Goal: Information Seeking & Learning: Check status

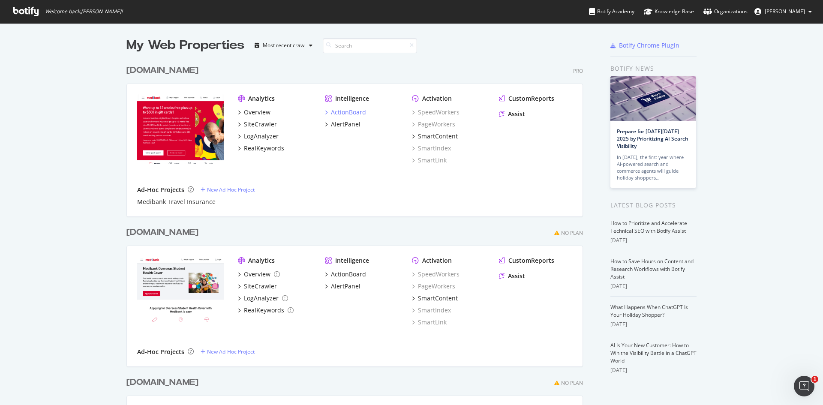
click at [340, 110] on div "ActionBoard" at bounding box center [348, 112] width 35 height 9
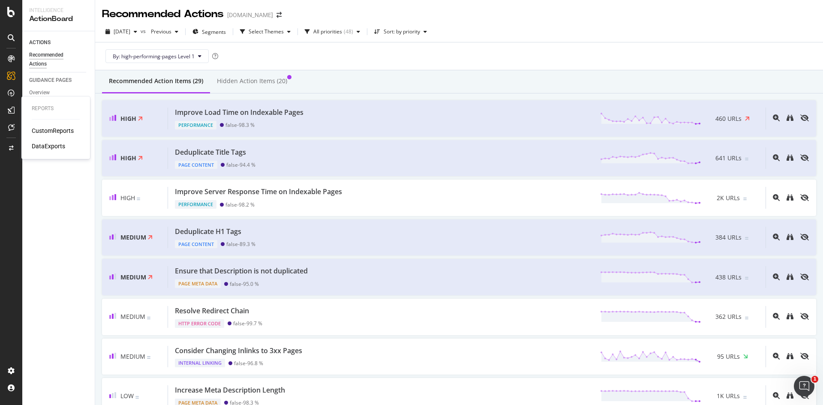
click at [42, 132] on div "CustomReports" at bounding box center [53, 130] width 42 height 9
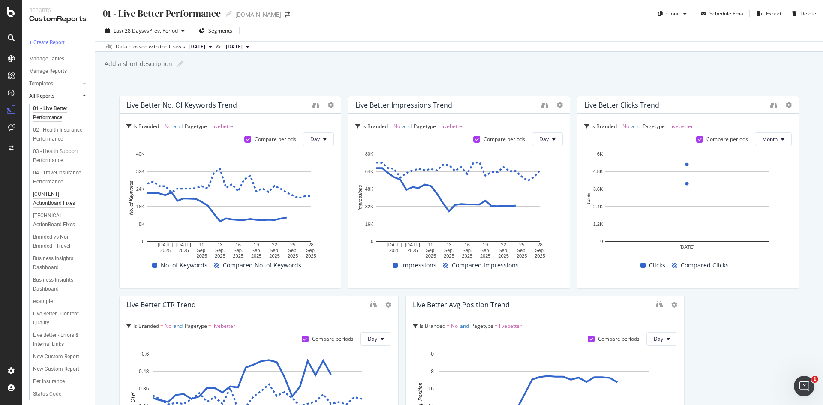
click at [52, 208] on div "[CONTENT] ActionBoard Fixes" at bounding box center [58, 199] width 50 height 18
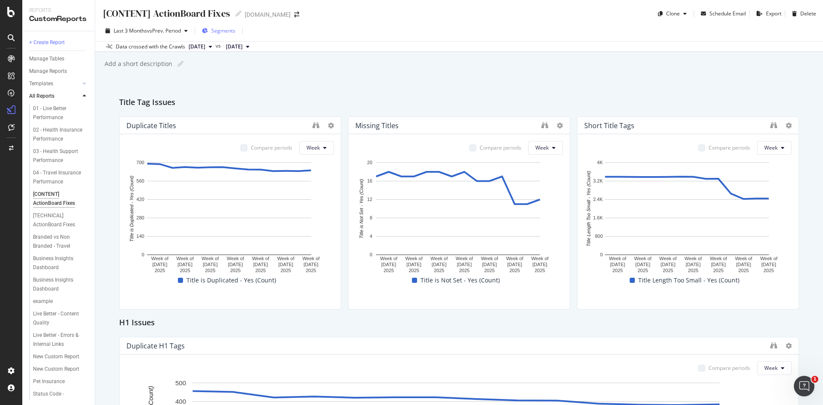
click at [218, 31] on span "Segments" at bounding box center [223, 30] width 24 height 7
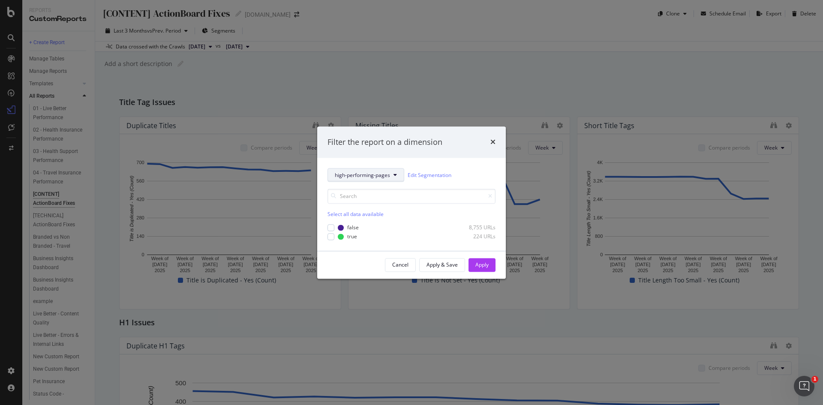
click at [384, 175] on span "high-performing-pages" at bounding box center [362, 175] width 55 height 7
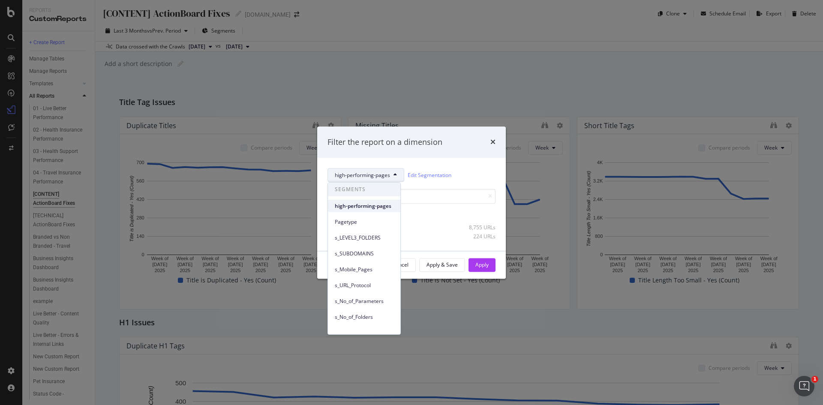
click at [376, 204] on span "high-performing-pages" at bounding box center [364, 206] width 59 height 8
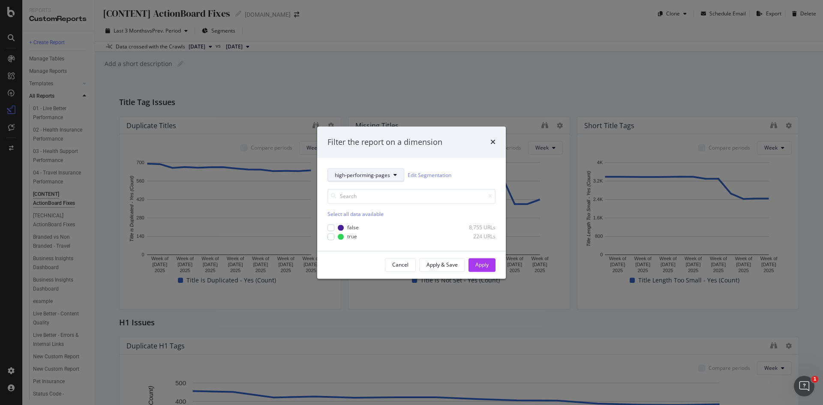
click at [385, 174] on span "high-performing-pages" at bounding box center [362, 175] width 55 height 7
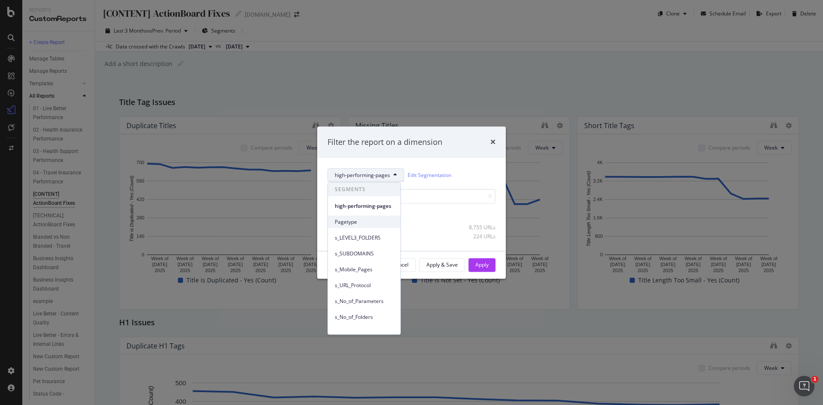
click at [371, 219] on span "Pagetype" at bounding box center [364, 222] width 59 height 8
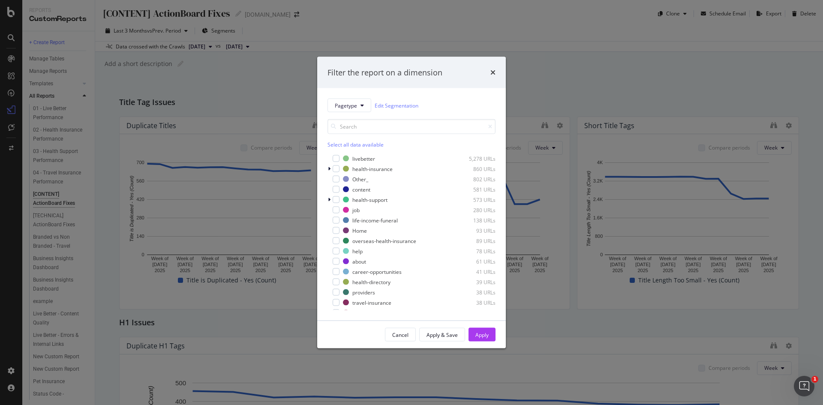
click at [490, 71] on div "Filter the report on a dimension" at bounding box center [412, 72] width 168 height 11
click at [492, 74] on icon "times" at bounding box center [493, 72] width 5 height 7
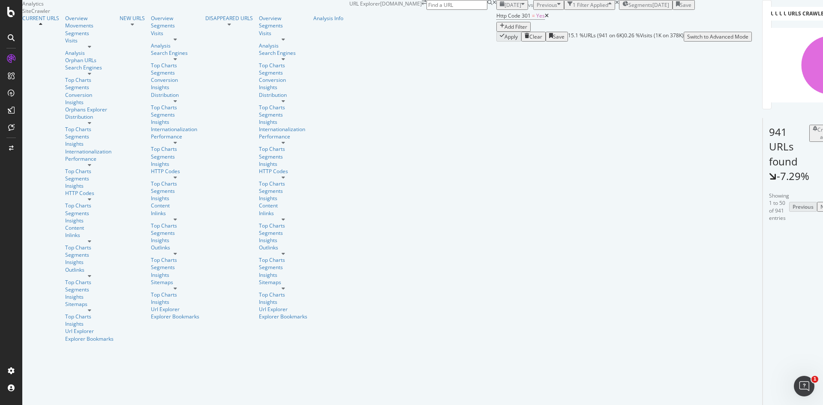
click at [629, 9] on span "Segments" at bounding box center [641, 4] width 24 height 7
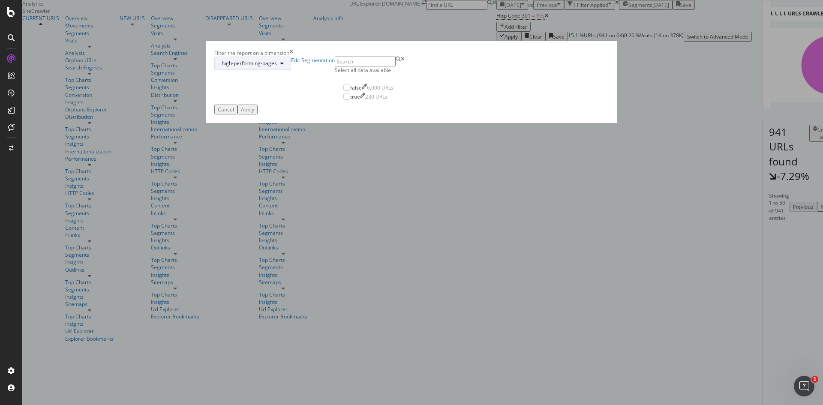
click at [277, 67] on span "high-performing-pages" at bounding box center [249, 63] width 55 height 7
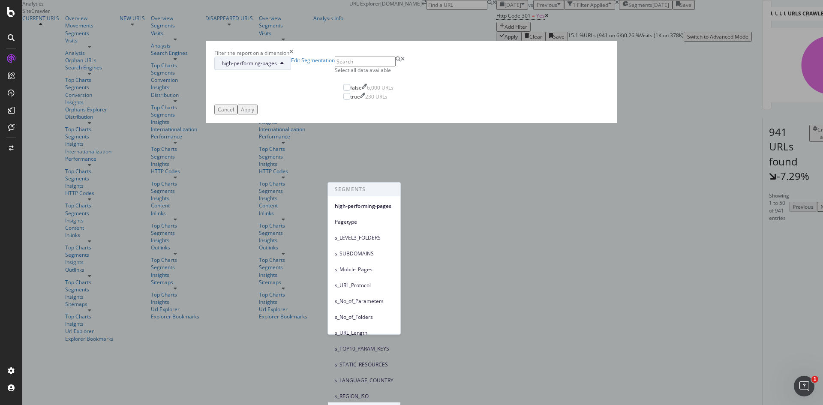
click at [402, 18] on div "Filter the report on a dimension high-performing-pages Edit Segmentation Select…" at bounding box center [411, 202] width 823 height 405
